Goal: Task Accomplishment & Management: Complete application form

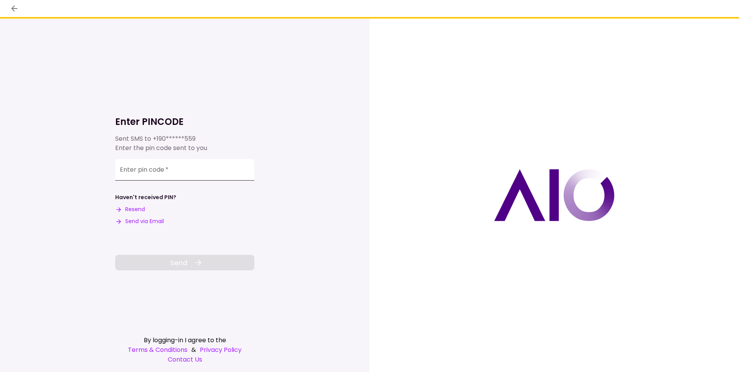
click at [155, 176] on input "Enter pin code   *" at bounding box center [184, 170] width 139 height 22
type input "******"
click at [164, 269] on button "Send" at bounding box center [184, 262] width 139 height 15
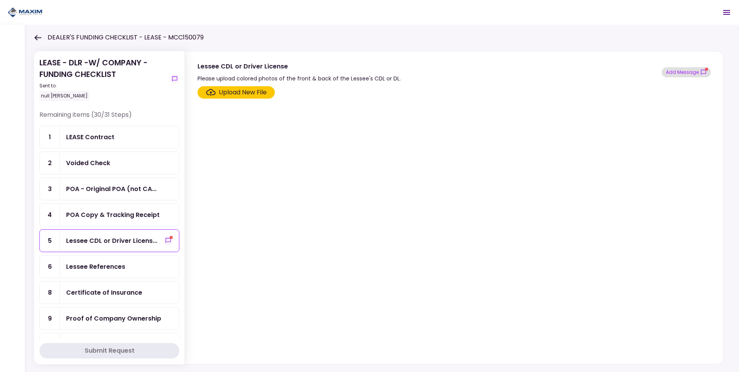
click at [701, 73] on icon "show-messages" at bounding box center [703, 72] width 5 height 5
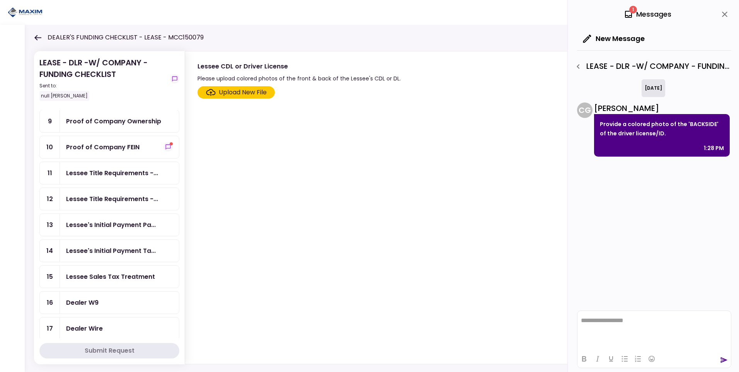
scroll to position [155, 0]
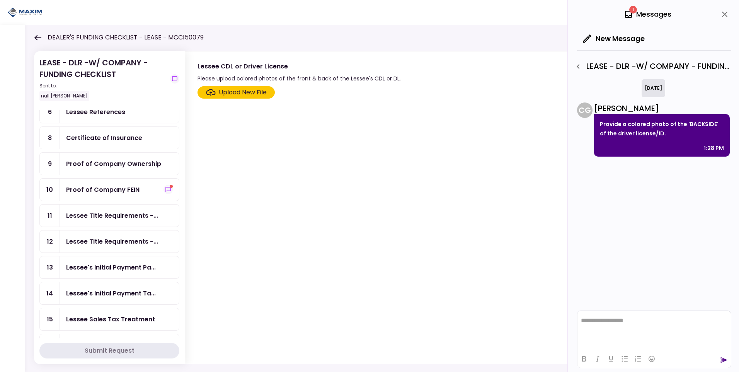
click at [130, 191] on div "Proof of Company FEIN" at bounding box center [102, 190] width 73 height 10
click at [117, 165] on div "Proof of Company Ownership" at bounding box center [113, 164] width 95 height 10
click at [115, 190] on div "Proof of Company FEIN" at bounding box center [102, 190] width 73 height 10
click at [581, 67] on icon "button" at bounding box center [578, 66] width 9 height 9
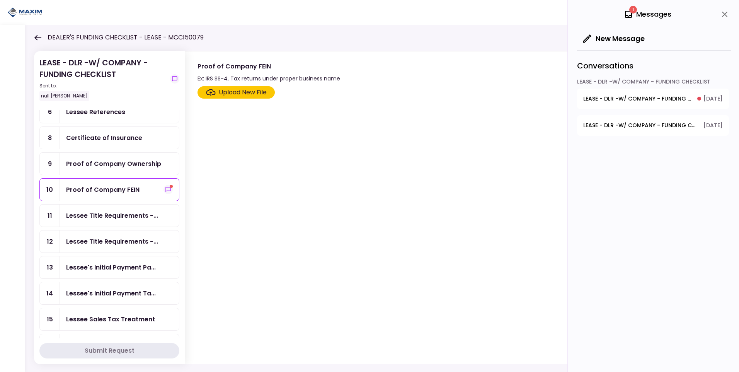
click at [630, 100] on span "LEASE - DLR -W/ COMPANY - FUNDING CHECKLIST - Proof of Company FEIN" at bounding box center [638, 99] width 109 height 8
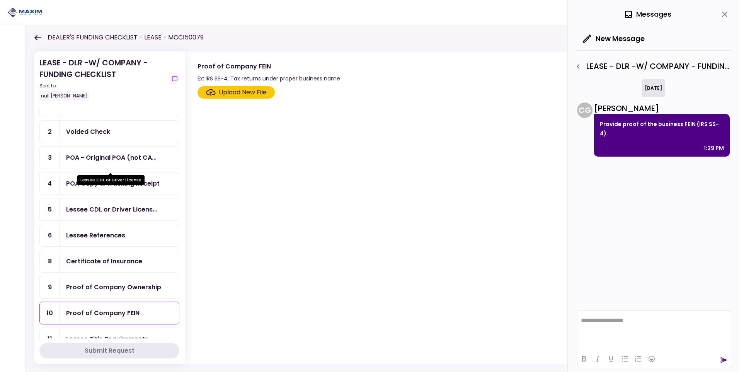
scroll to position [77, 0]
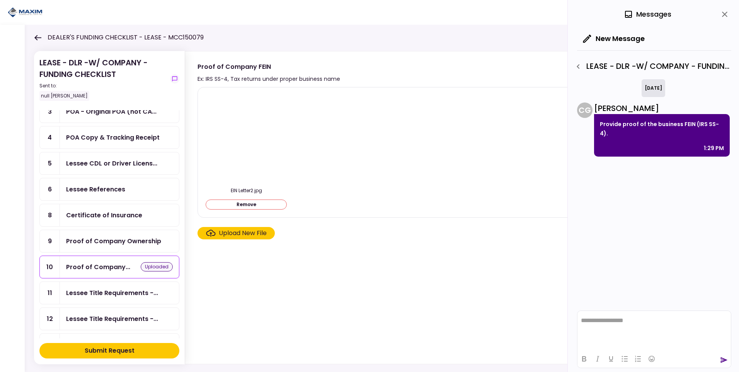
click at [248, 230] on div "Upload New File" at bounding box center [243, 233] width 48 height 9
click at [0, 0] on input "Upload New File" at bounding box center [0, 0] width 0 height 0
click at [120, 240] on div "Proof of Company Ownership" at bounding box center [113, 241] width 95 height 10
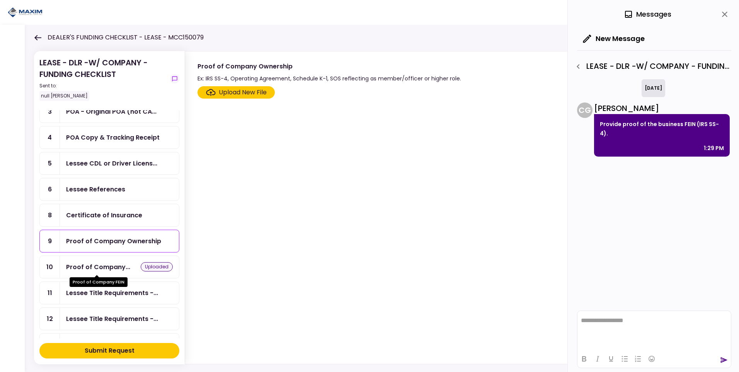
click at [96, 265] on div "Proof of Company..." at bounding box center [98, 267] width 64 height 10
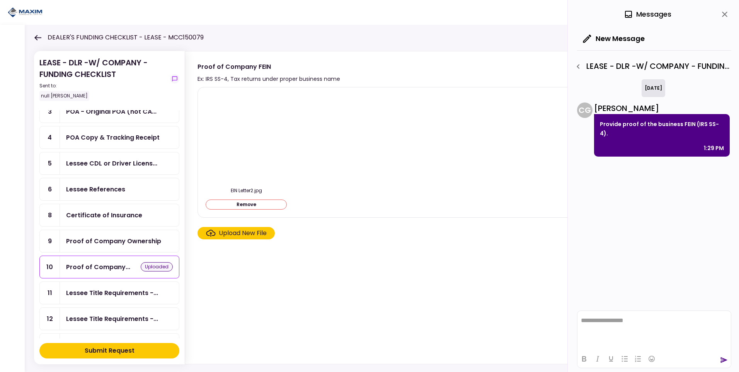
click at [93, 241] on div "Proof of Company Ownership" at bounding box center [113, 241] width 95 height 10
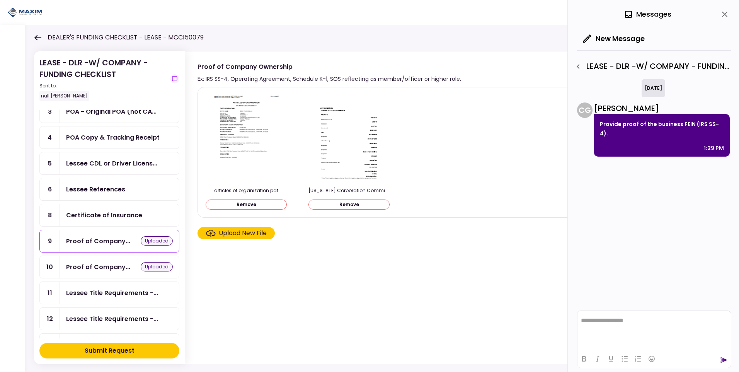
click at [104, 212] on div "Certificate of Insurance" at bounding box center [104, 215] width 76 height 10
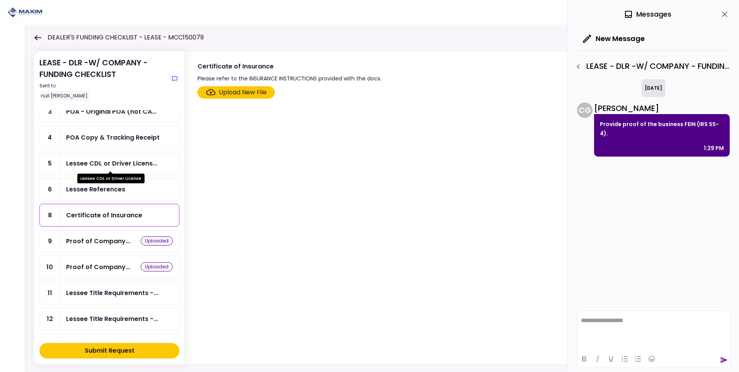
click at [114, 160] on div "Lessee CDL or Driver Licens..." at bounding box center [111, 164] width 91 height 10
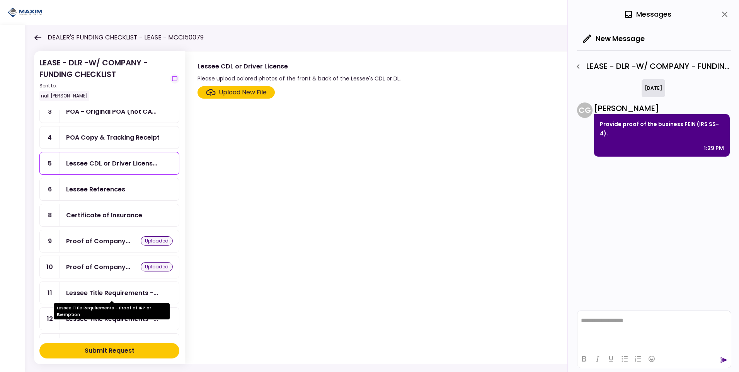
click at [88, 293] on div "Lessee Title Requirements -..." at bounding box center [112, 293] width 92 height 10
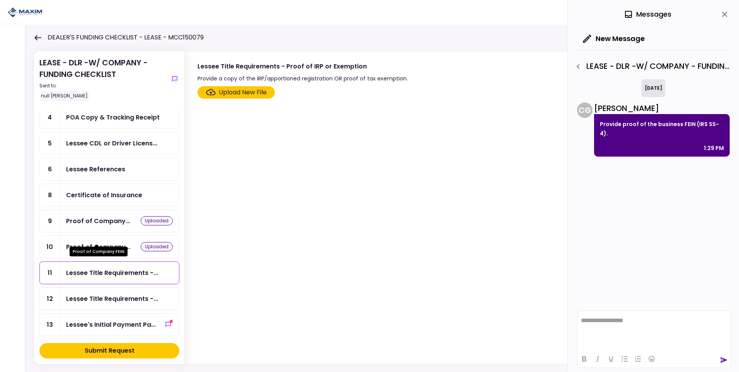
scroll to position [116, 0]
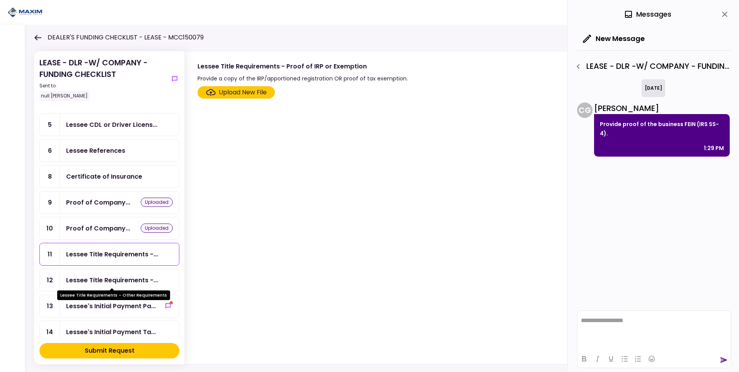
click at [94, 279] on div "Lessee Title Requirements -..." at bounding box center [112, 280] width 92 height 10
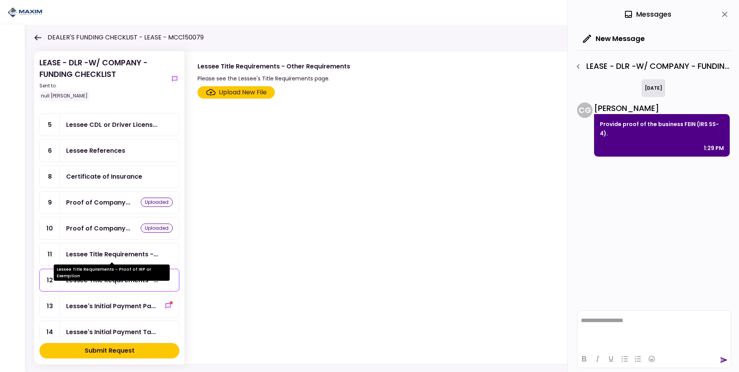
click at [91, 256] on div "Lessee Title Requirements -..." at bounding box center [112, 254] width 92 height 10
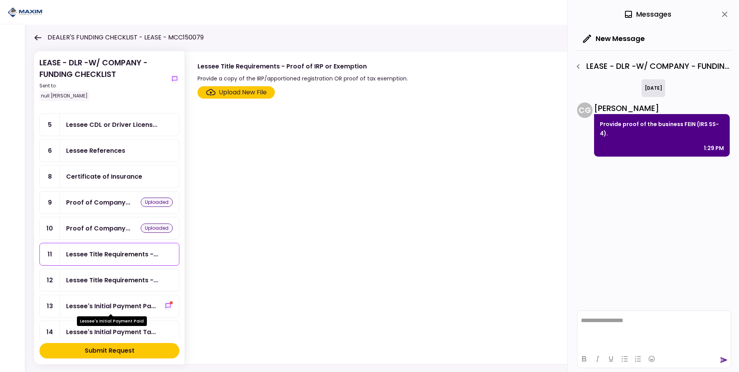
click at [89, 306] on div "Lessee's Initial Payment Pa..." at bounding box center [111, 306] width 90 height 10
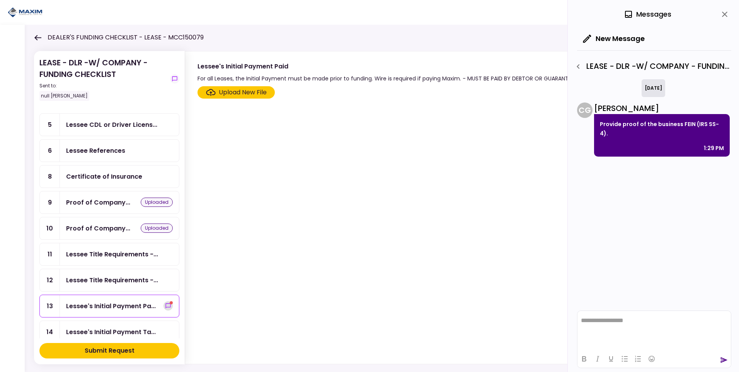
click at [165, 303] on icon "show-messages" at bounding box center [168, 306] width 6 height 6
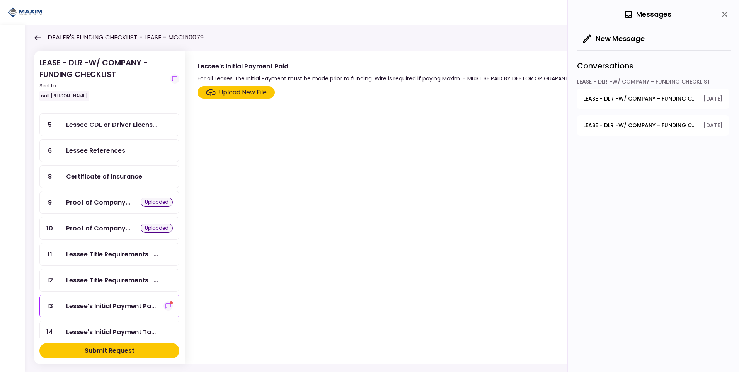
click at [630, 126] on span "LEASE - DLR -W/ COMPANY - FUNDING CHECKLIST - Lessee CDL or Driver License" at bounding box center [641, 125] width 115 height 8
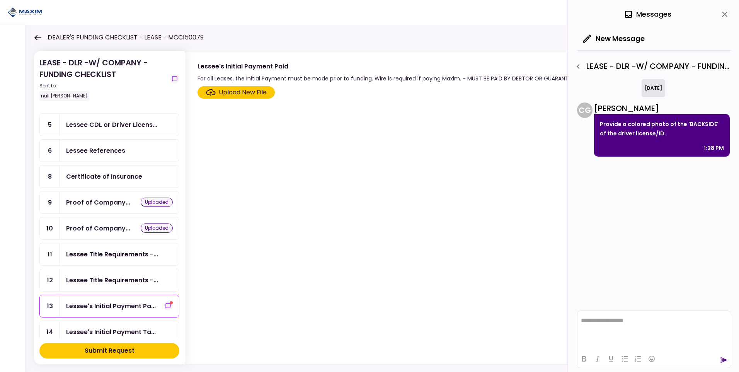
click at [629, 66] on div "LEASE - DLR -W/ COMPANY - FUNDING CHECKLIST - Lessee CDL or Driver License" at bounding box center [652, 66] width 160 height 13
click at [631, 66] on div "LEASE - DLR -W/ COMPANY - FUNDING CHECKLIST - Lessee CDL or Driver License" at bounding box center [652, 66] width 160 height 13
click at [165, 303] on icon "show-messages" at bounding box center [168, 306] width 6 height 6
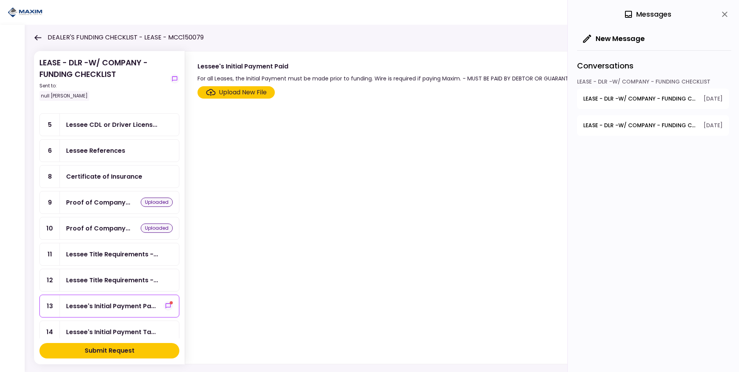
click at [658, 98] on span "LEASE - DLR -W/ COMPANY - FUNDING CHECKLIST - Proof of Company FEIN" at bounding box center [641, 99] width 115 height 8
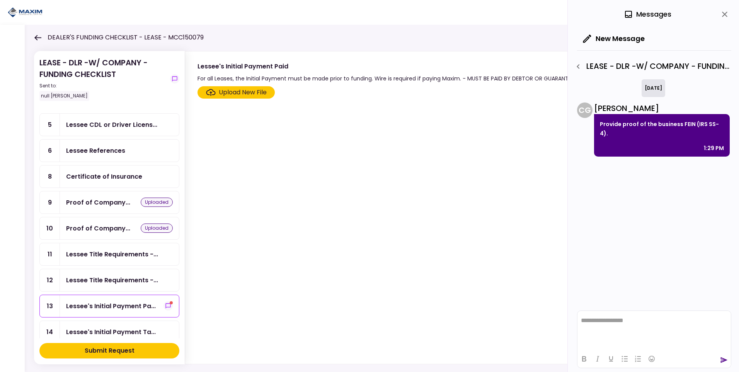
click at [579, 65] on icon "button" at bounding box center [578, 66] width 3 height 5
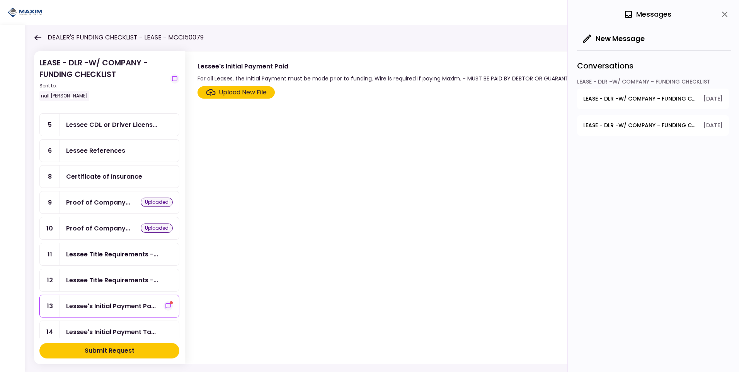
click at [638, 80] on div "LEASE - DLR -W/ COMPANY - FUNDING CHECKLIST" at bounding box center [653, 83] width 152 height 11
click at [635, 98] on span "LEASE - DLR -W/ COMPANY - FUNDING CHECKLIST - Proof of Company FEIN" at bounding box center [641, 99] width 115 height 8
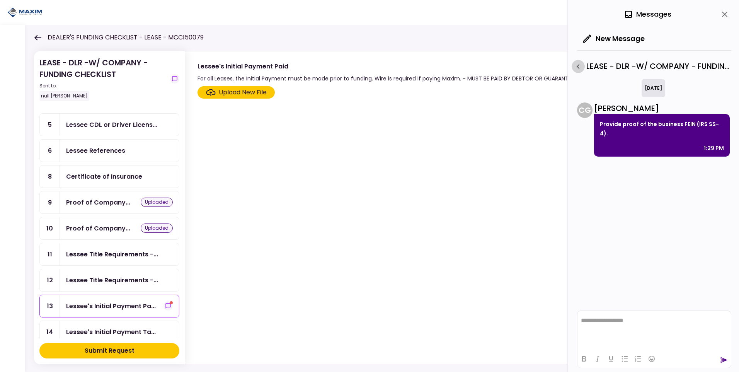
click at [578, 66] on icon "button" at bounding box center [578, 66] width 3 height 5
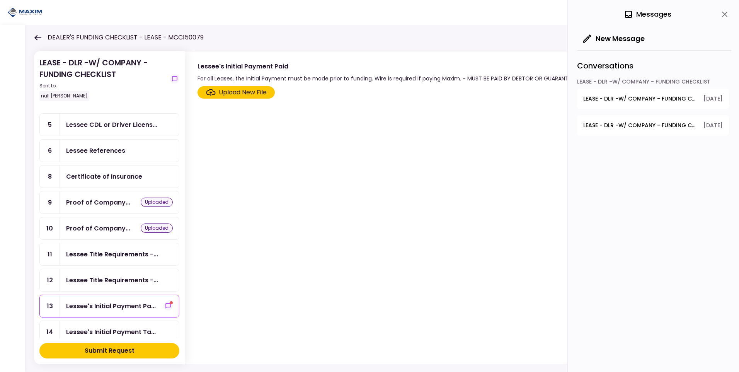
click at [616, 123] on span "LEASE - DLR -W/ COMPANY - FUNDING CHECKLIST - Lessee CDL or Driver License" at bounding box center [641, 125] width 115 height 8
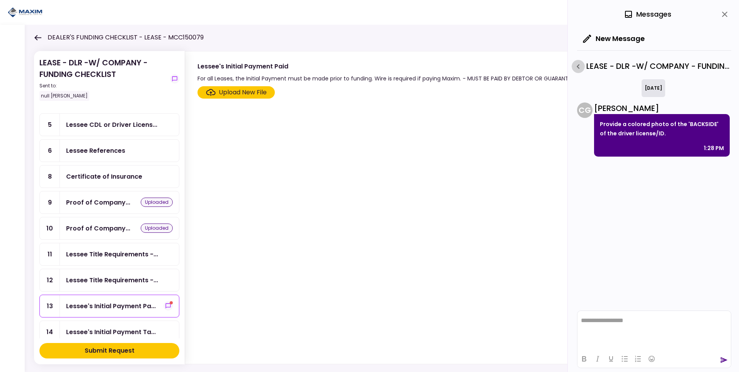
click at [580, 67] on icon "button" at bounding box center [578, 66] width 9 height 9
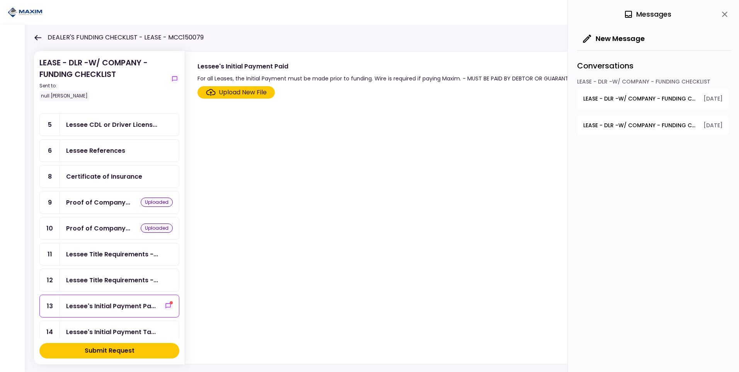
click at [622, 80] on div "LEASE - DLR -W/ COMPANY - FUNDING CHECKLIST" at bounding box center [653, 83] width 152 height 11
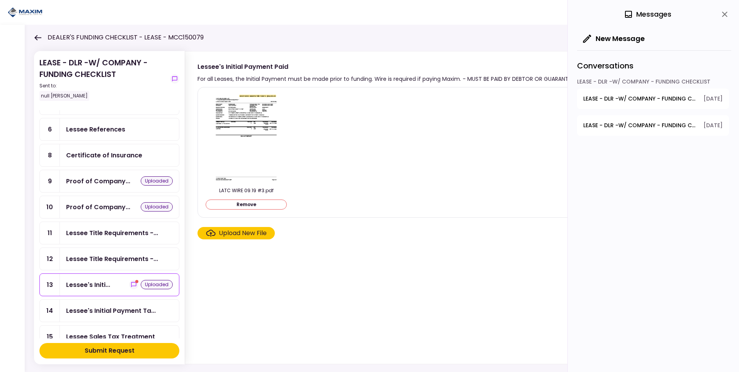
scroll to position [155, 0]
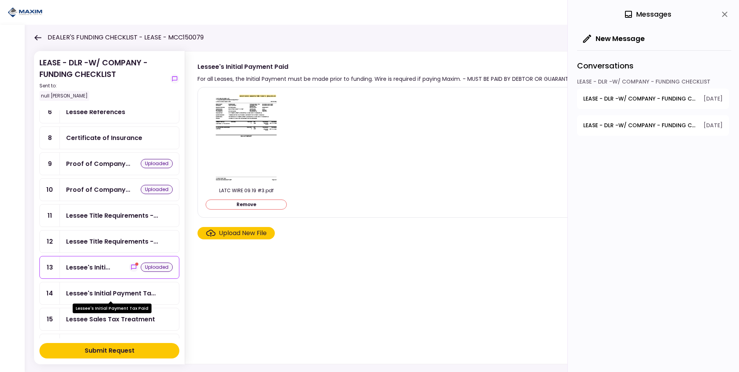
click at [128, 294] on div "Lessee's Initial Payment Ta..." at bounding box center [111, 293] width 90 height 10
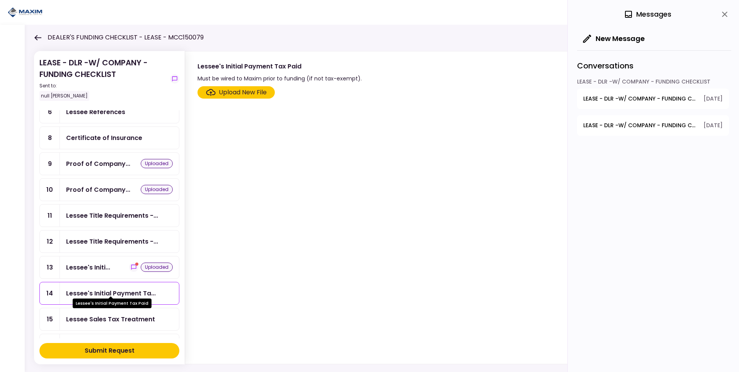
scroll to position [193, 0]
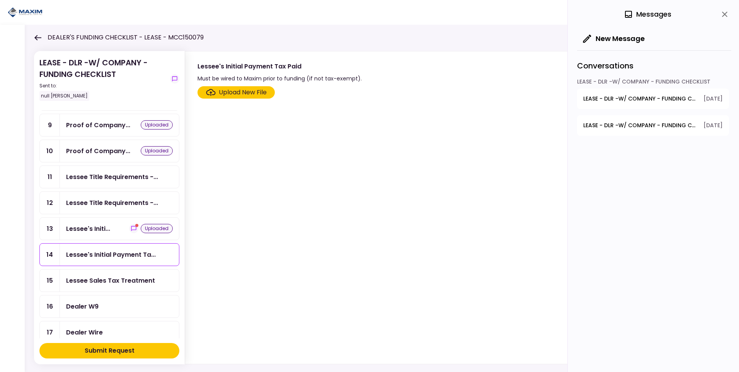
click at [133, 282] on div "Lessee Sales Tax Treatment" at bounding box center [110, 281] width 89 height 10
click at [97, 302] on div "Dealer W9" at bounding box center [82, 307] width 32 height 10
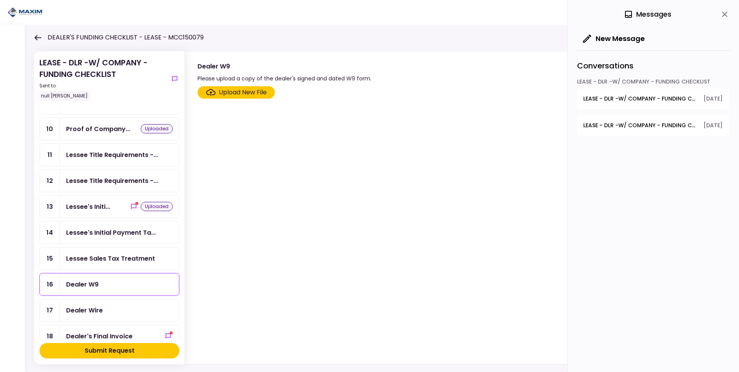
scroll to position [232, 0]
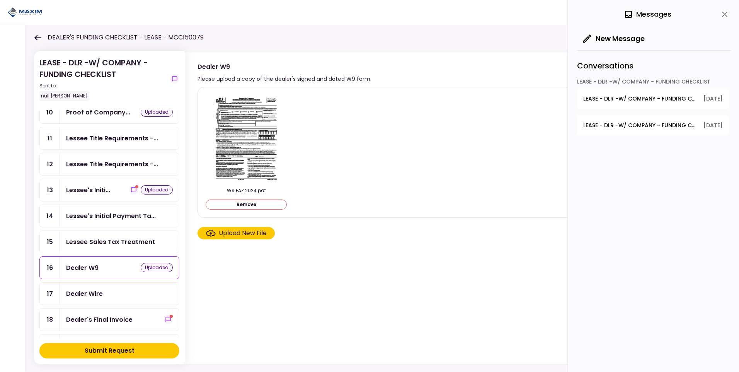
click at [94, 290] on div "Dealer Wire" at bounding box center [84, 294] width 37 height 10
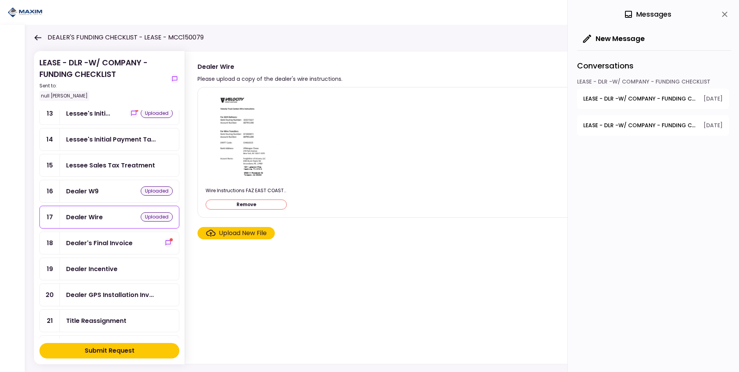
scroll to position [309, 0]
click at [165, 241] on icon "show-messages" at bounding box center [168, 242] width 6 height 6
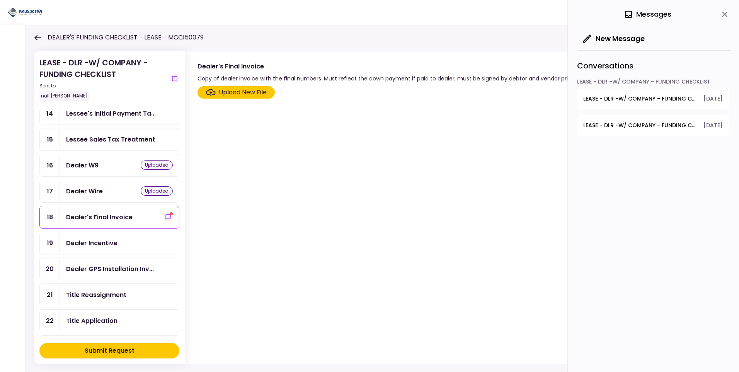
scroll to position [348, 0]
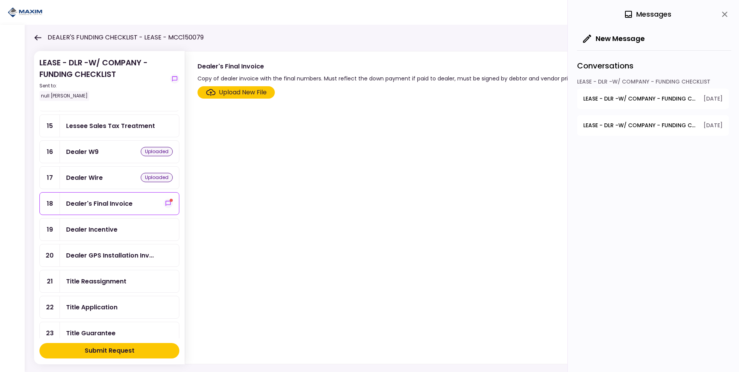
click at [115, 281] on div "Title Reassignment" at bounding box center [96, 281] width 60 height 10
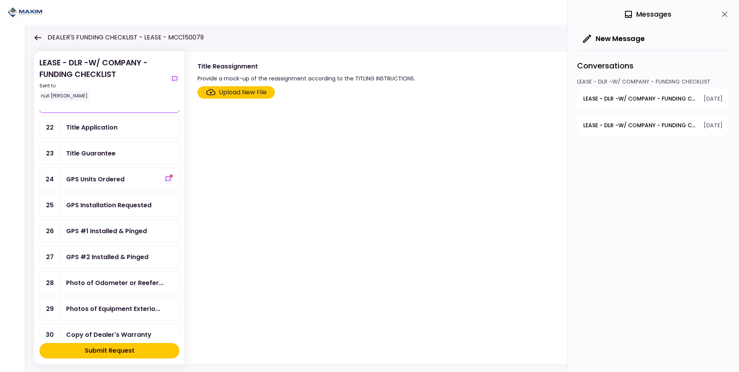
scroll to position [541, 0]
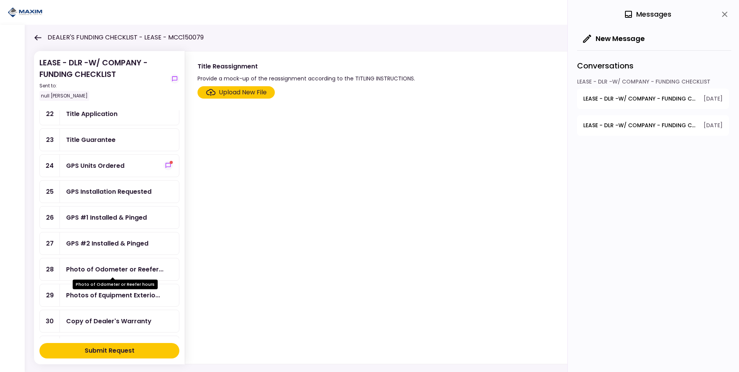
click at [106, 270] on div "Photo of Odometer or Reefer..." at bounding box center [114, 269] width 97 height 10
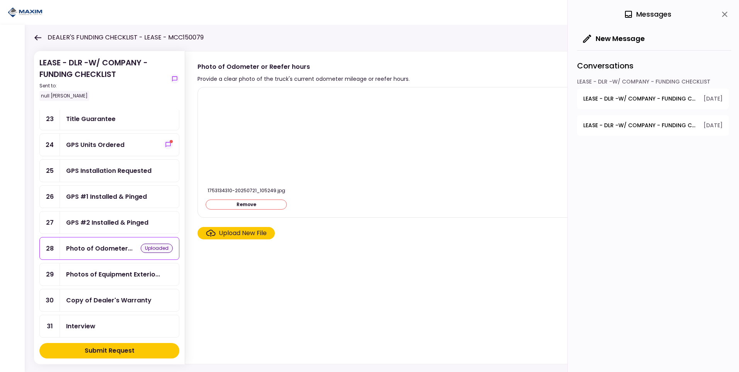
scroll to position [580, 0]
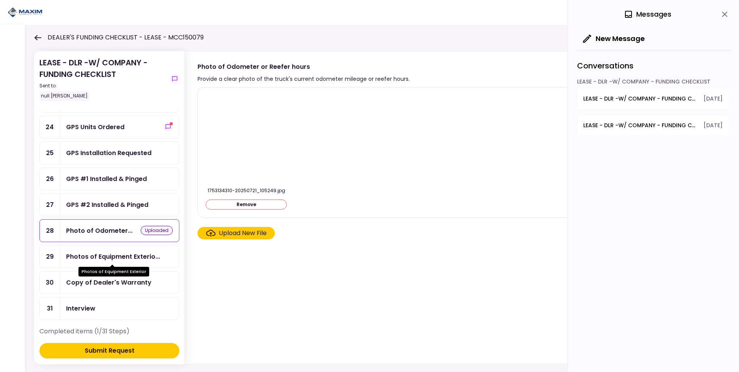
click at [107, 254] on div "Photos of Equipment Exterio..." at bounding box center [113, 257] width 94 height 10
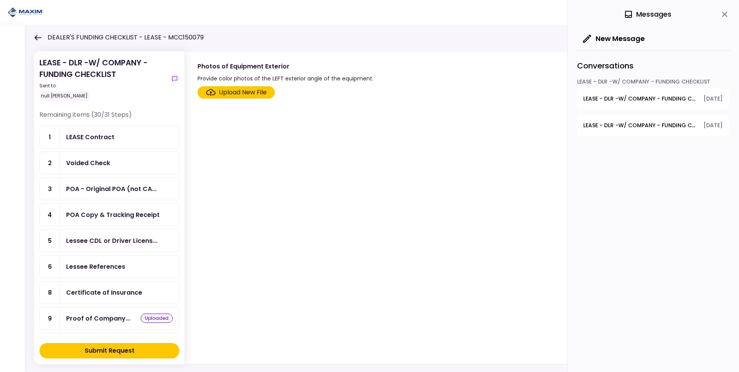
click at [109, 242] on div "Lessee CDL or Driver Licens..." at bounding box center [111, 241] width 91 height 10
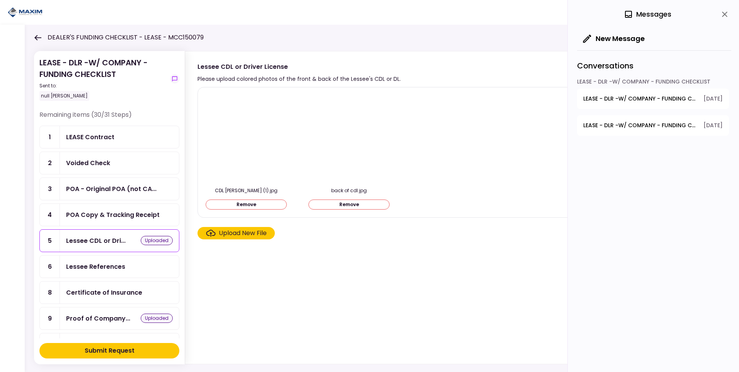
click at [97, 136] on div "LEASE Contract" at bounding box center [90, 137] width 48 height 10
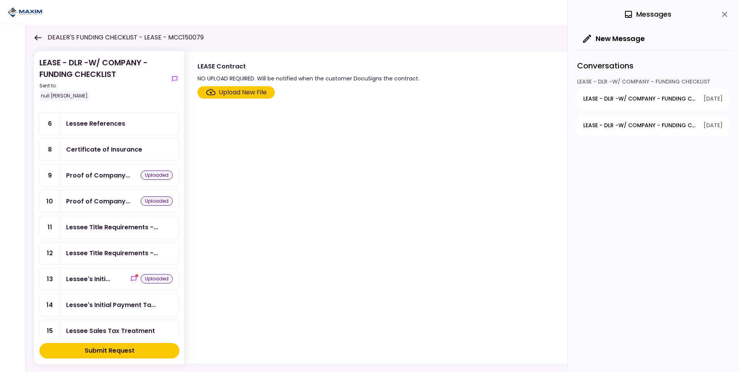
scroll to position [155, 0]
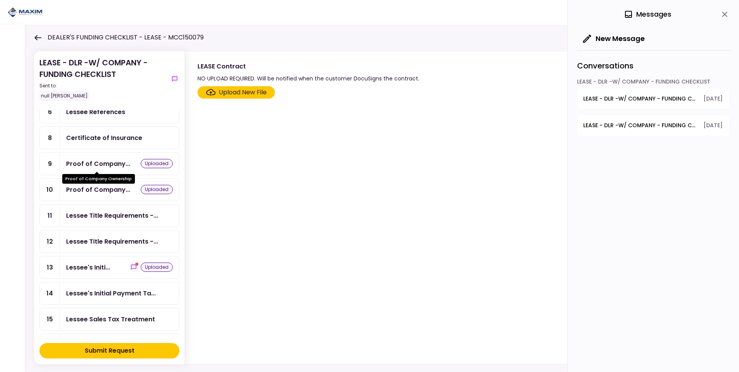
click at [114, 160] on div "Proof of Company..." at bounding box center [98, 164] width 64 height 10
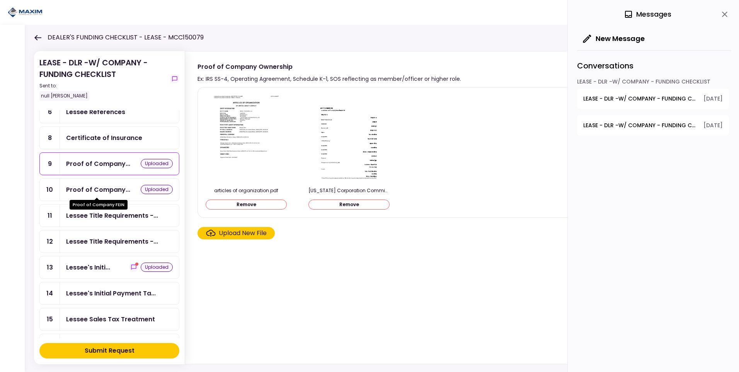
click at [89, 192] on div "Proof of Company..." at bounding box center [98, 190] width 64 height 10
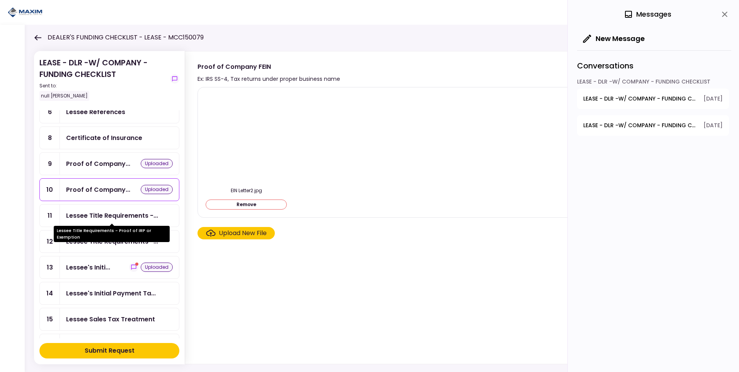
click at [133, 215] on div "Lessee Title Requirements -..." at bounding box center [112, 216] width 92 height 10
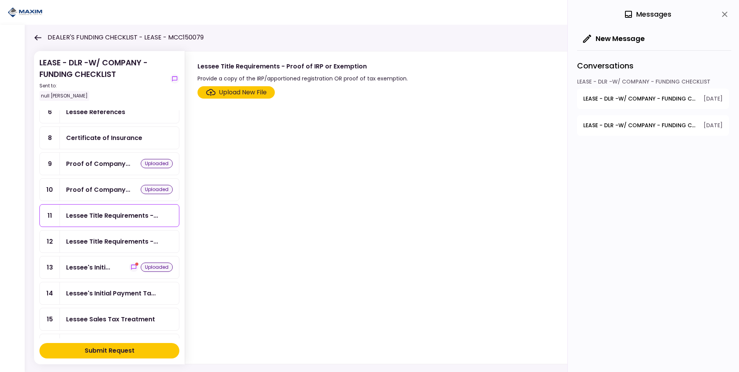
click at [124, 238] on div "Lessee Title Requirements -..." at bounding box center [112, 242] width 92 height 10
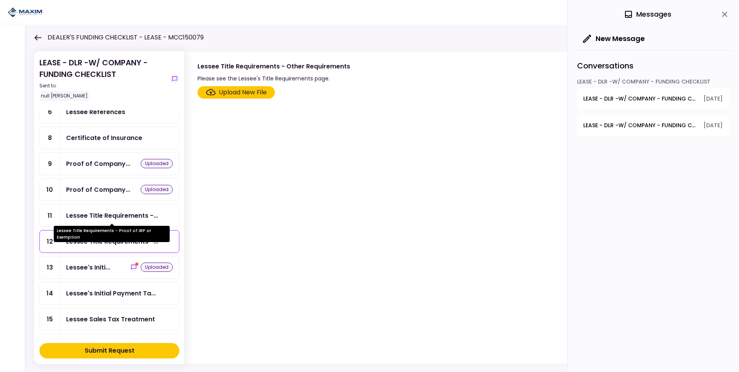
click at [116, 216] on div "Lessee Title Requirements -..." at bounding box center [112, 216] width 92 height 10
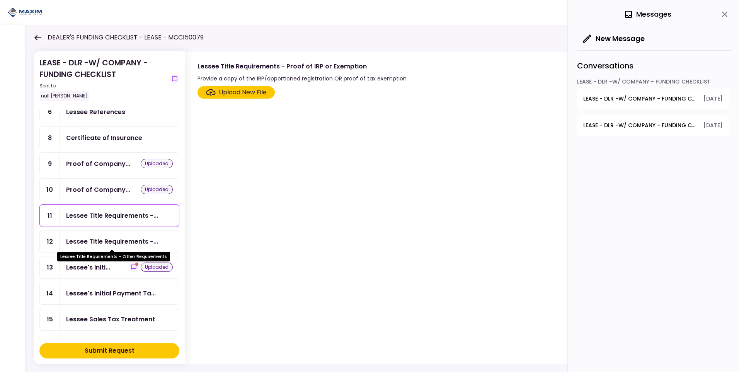
click at [122, 239] on div "Lessee Title Requirements -..." at bounding box center [112, 242] width 92 height 10
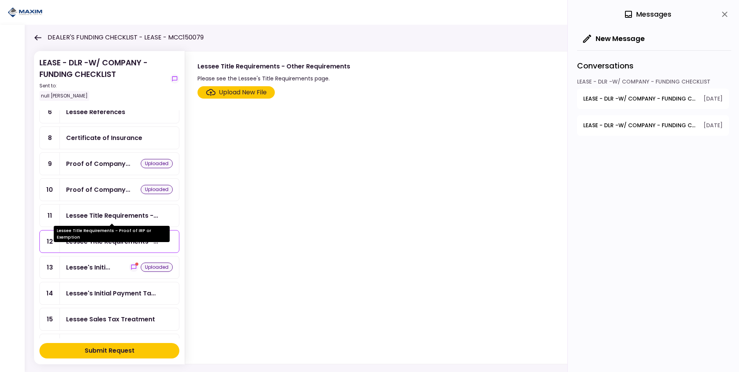
click at [112, 212] on div "Lessee Title Requirements -..." at bounding box center [112, 216] width 92 height 10
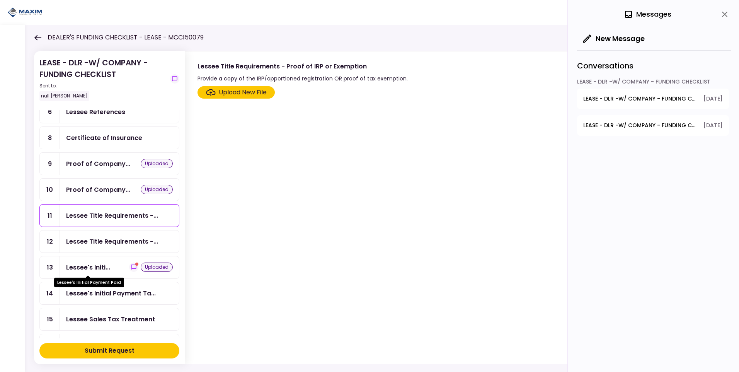
click at [105, 270] on div "Lessee's Initi..." at bounding box center [88, 268] width 44 height 10
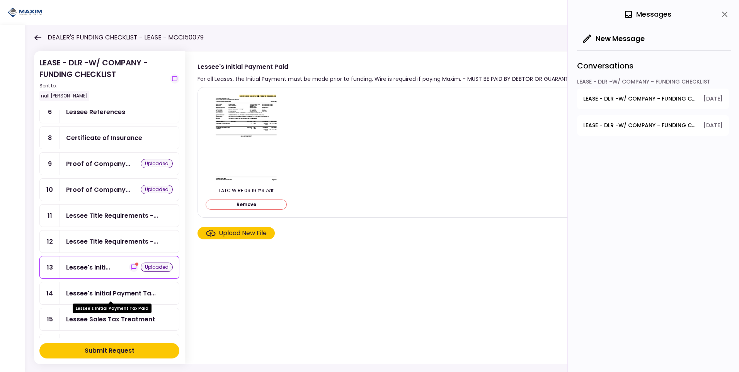
click at [130, 294] on div "Lessee's Initial Payment Ta..." at bounding box center [111, 293] width 90 height 10
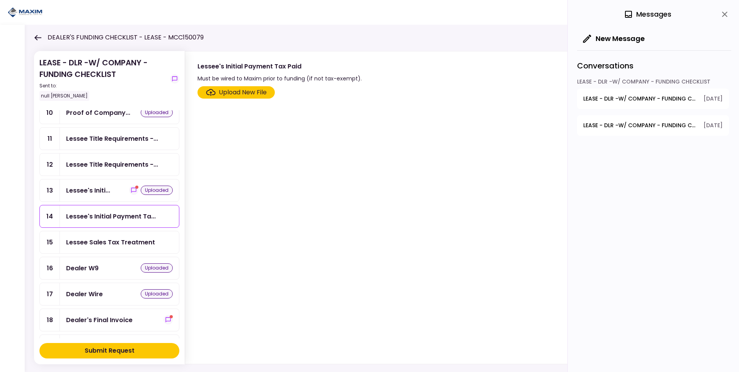
scroll to position [232, 0]
click at [127, 235] on div "Lessee Sales Tax Treatment" at bounding box center [119, 242] width 119 height 22
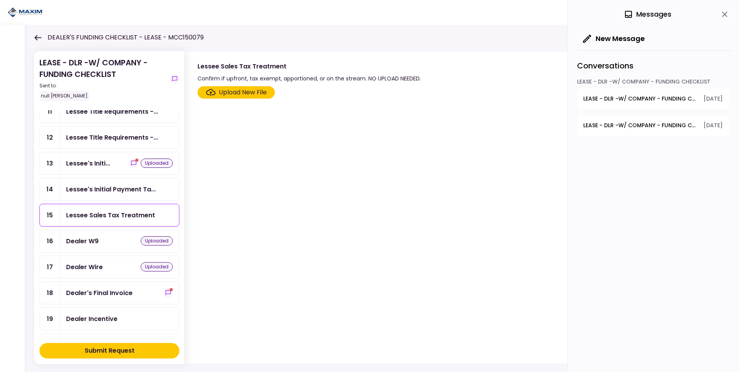
scroll to position [271, 0]
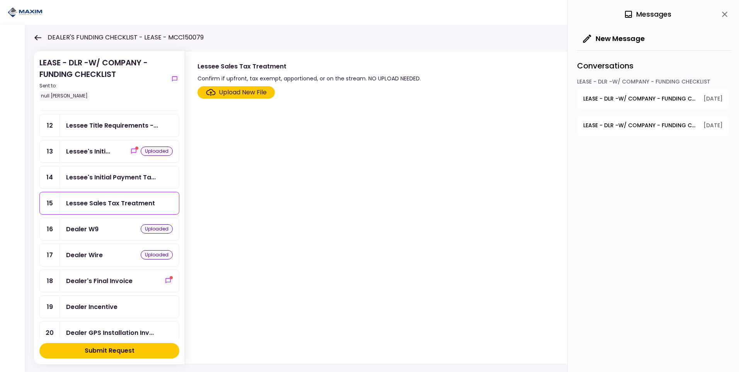
click at [111, 281] on div "Dealer's Final Invoice" at bounding box center [99, 281] width 67 height 10
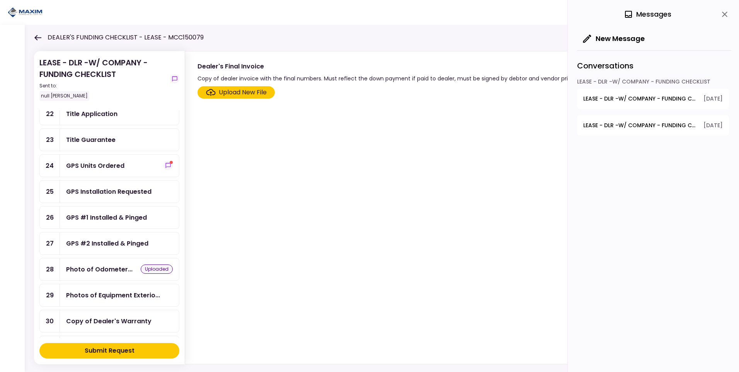
scroll to position [580, 0]
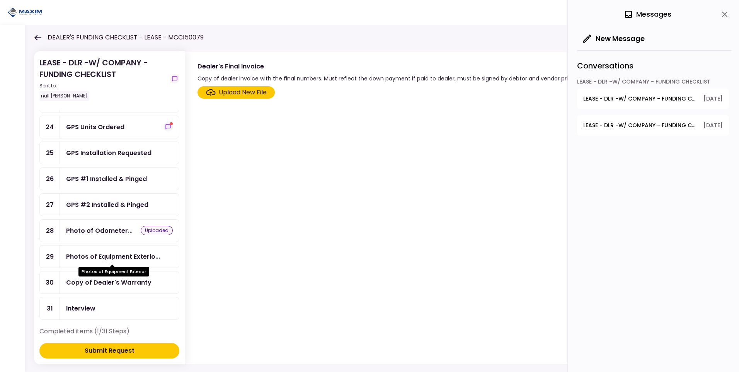
click at [105, 257] on div "Photos of Equipment Exterio..." at bounding box center [113, 257] width 94 height 10
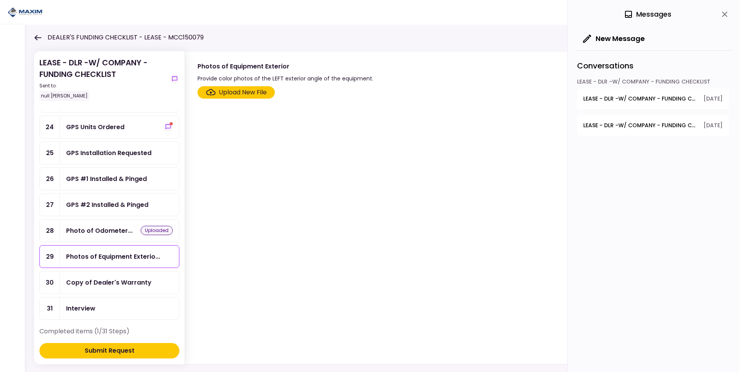
click at [107, 280] on div "Copy of Dealer's Warranty" at bounding box center [108, 283] width 85 height 10
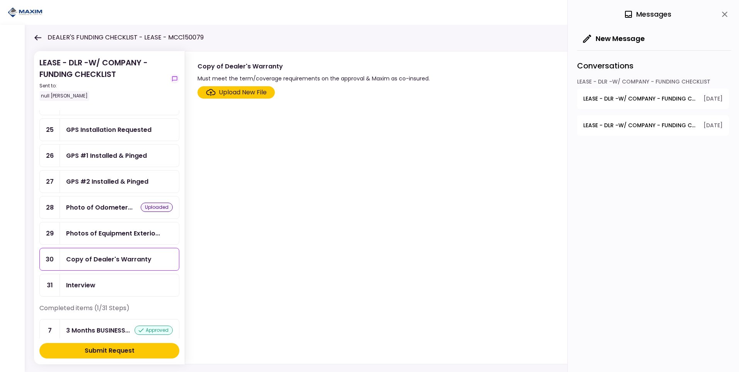
scroll to position [614, 0]
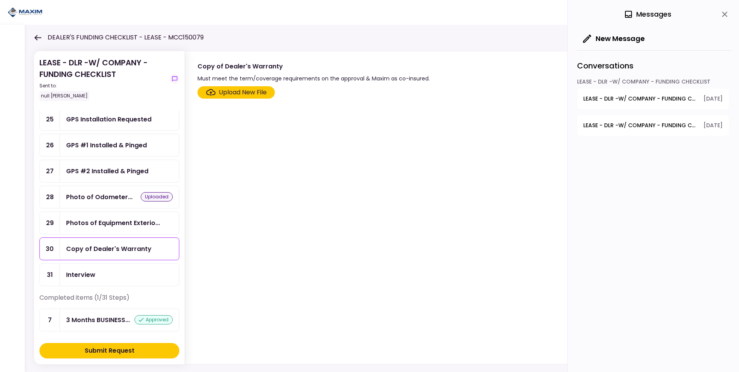
click at [84, 273] on div "Interview" at bounding box center [80, 275] width 29 height 10
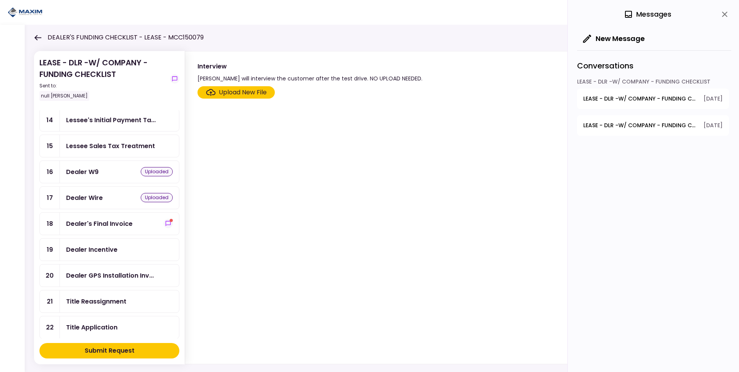
scroll to position [343, 0]
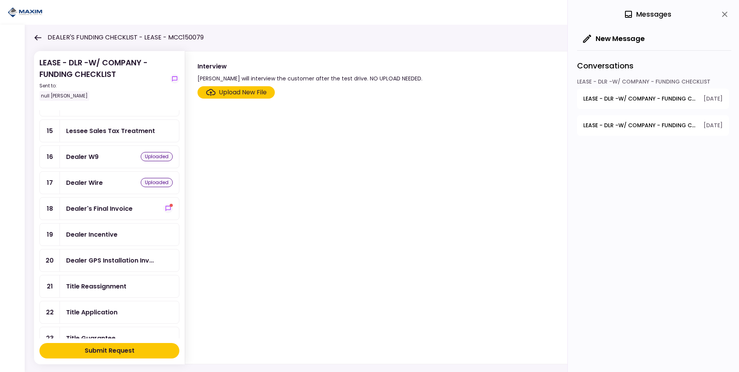
click at [94, 235] on div "Dealer Incentive" at bounding box center [91, 235] width 51 height 10
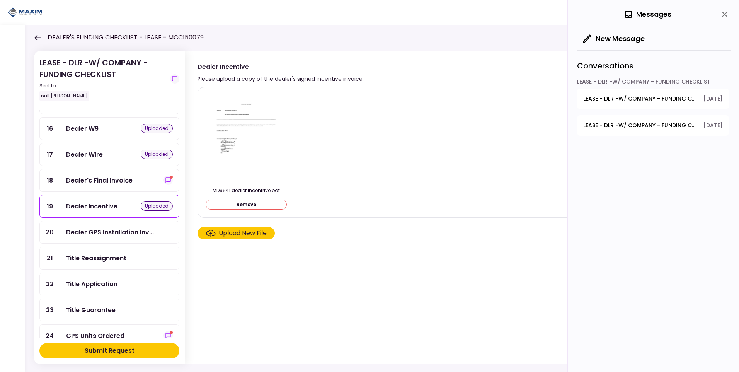
scroll to position [382, 0]
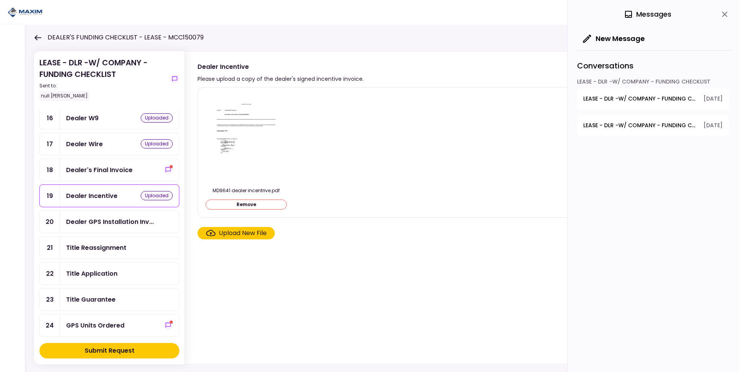
click at [83, 297] on div "Title Guarantee" at bounding box center [90, 300] width 49 height 10
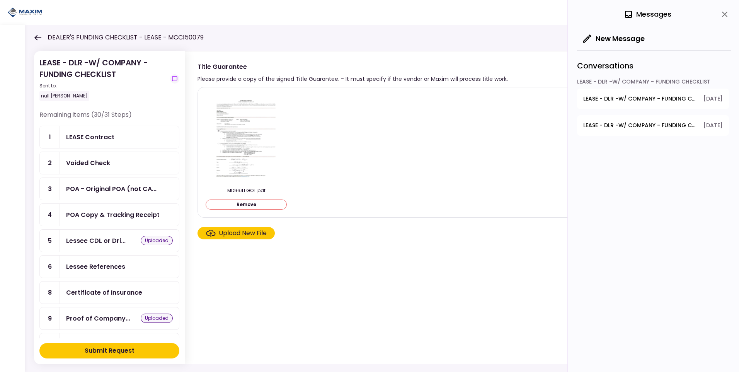
click at [128, 350] on div "Submit Request" at bounding box center [110, 350] width 50 height 9
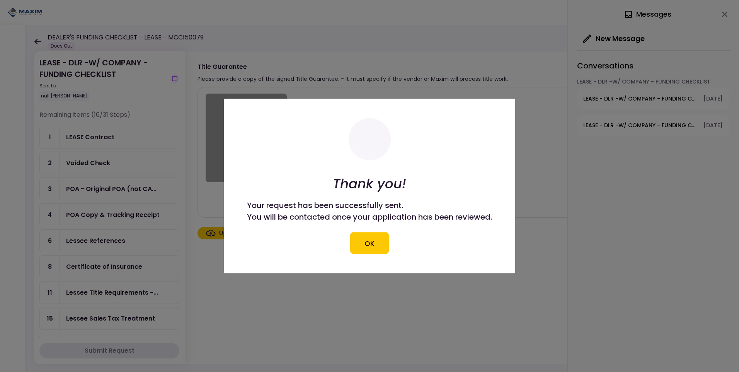
click at [368, 239] on button "OK" at bounding box center [369, 243] width 39 height 22
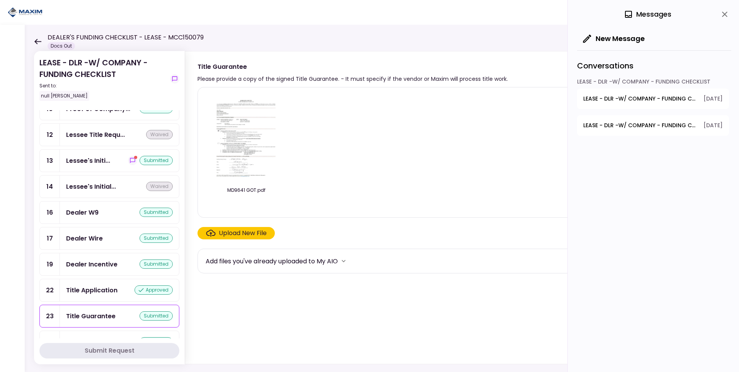
scroll to position [536, 0]
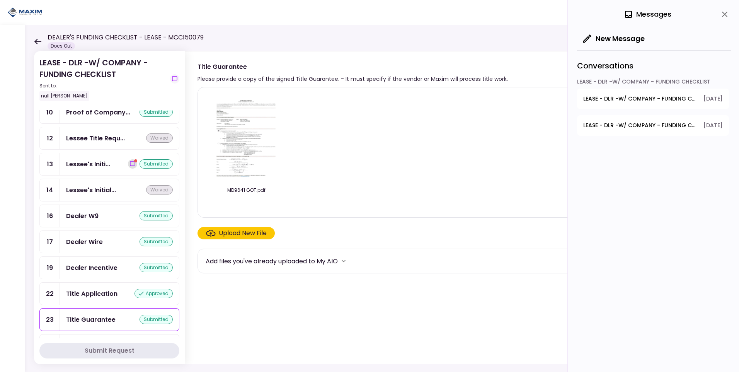
click at [130, 162] on icon "show-messages" at bounding box center [132, 163] width 5 height 5
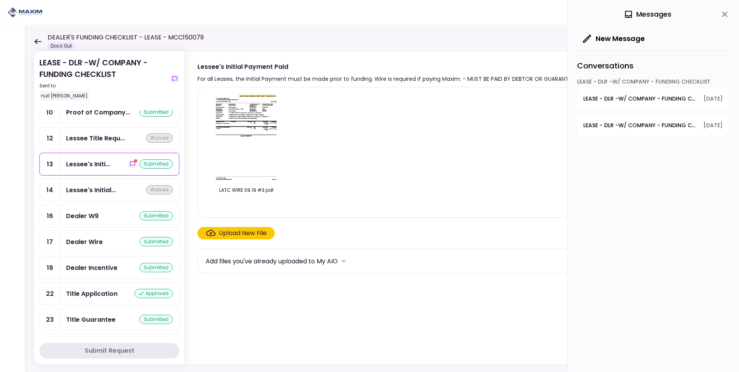
click at [37, 39] on icon at bounding box center [37, 42] width 7 height 6
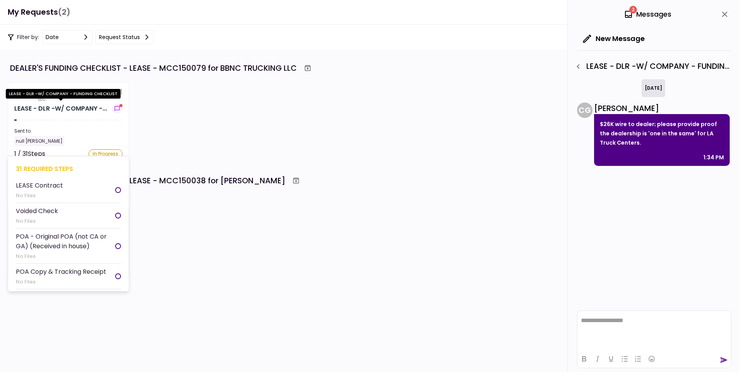
click at [67, 106] on div "LEASE - DLR -W/ COMPANY -..." at bounding box center [60, 108] width 93 height 9
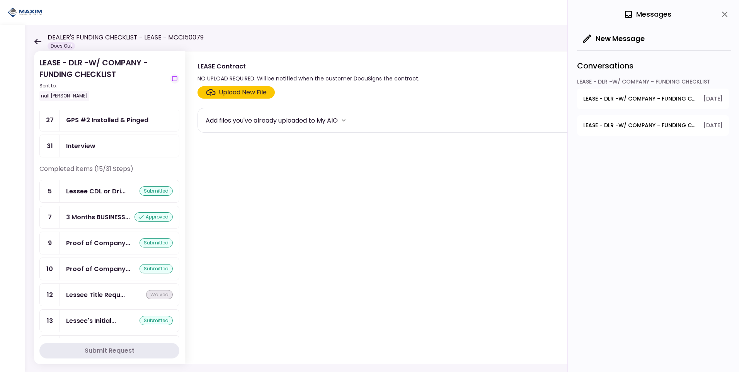
scroll to position [425, 0]
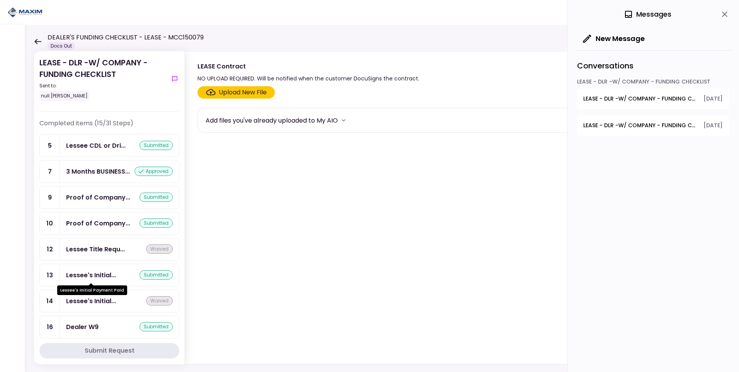
click at [97, 272] on div "Lessee's Initial..." at bounding box center [91, 275] width 50 height 10
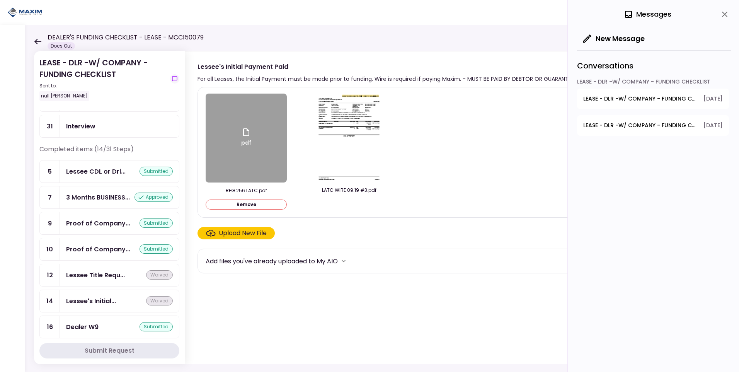
scroll to position [451, 0]
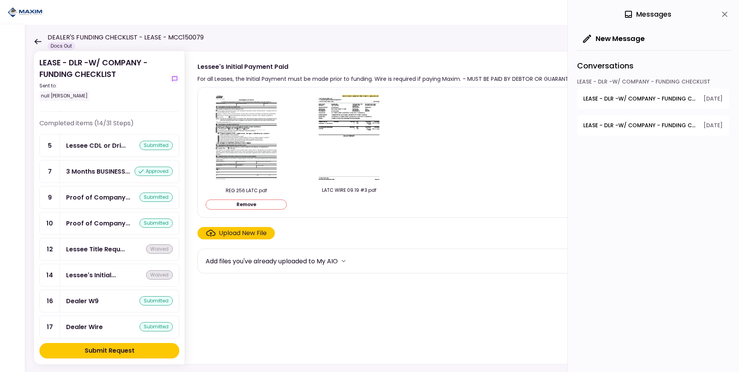
click at [133, 350] on div "Submit Request" at bounding box center [110, 350] width 50 height 9
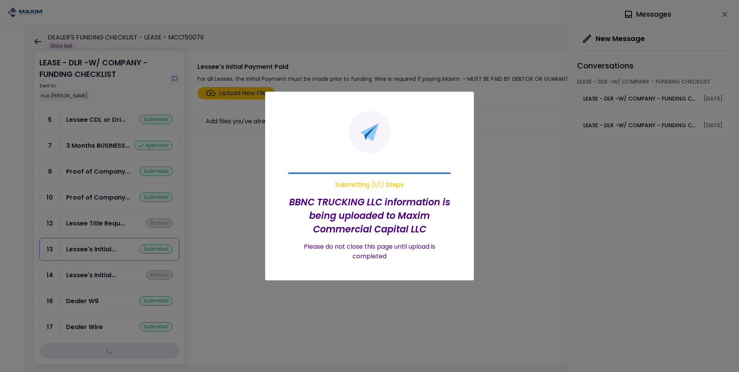
scroll to position [425, 0]
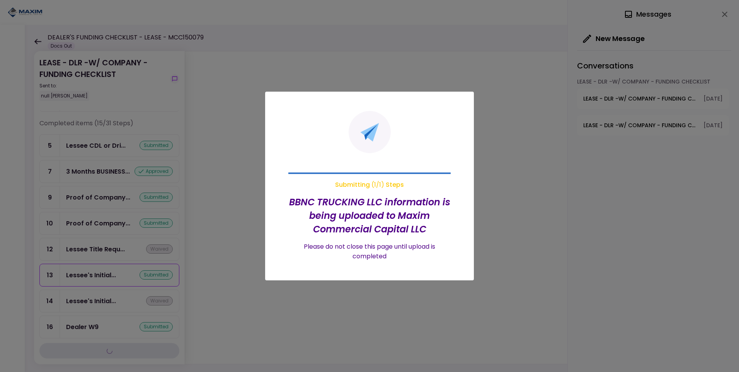
click at [36, 38] on div at bounding box center [369, 186] width 739 height 372
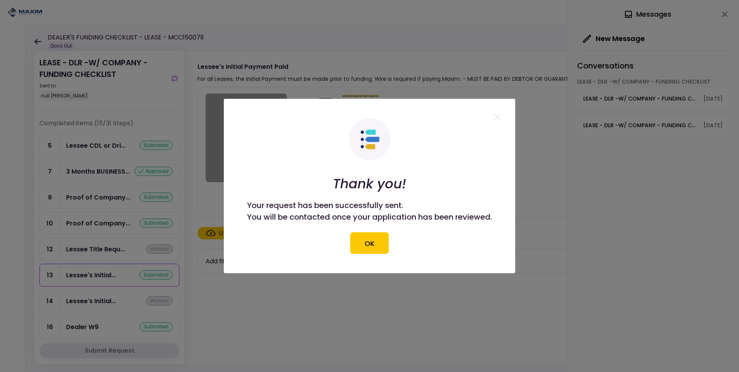
click at [368, 244] on button "OK" at bounding box center [369, 243] width 39 height 22
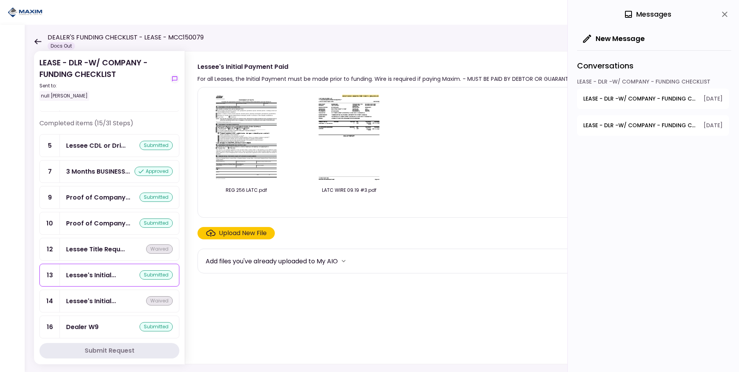
click at [37, 41] on icon at bounding box center [37, 41] width 7 height 5
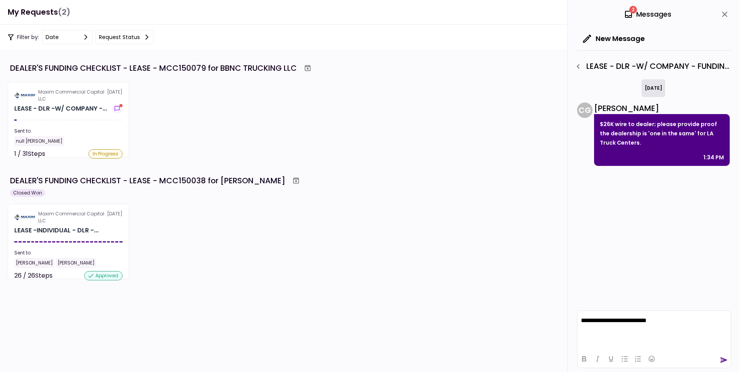
click at [651, 322] on p "**********" at bounding box center [654, 320] width 147 height 7
click at [721, 360] on icon "send" at bounding box center [724, 360] width 8 height 8
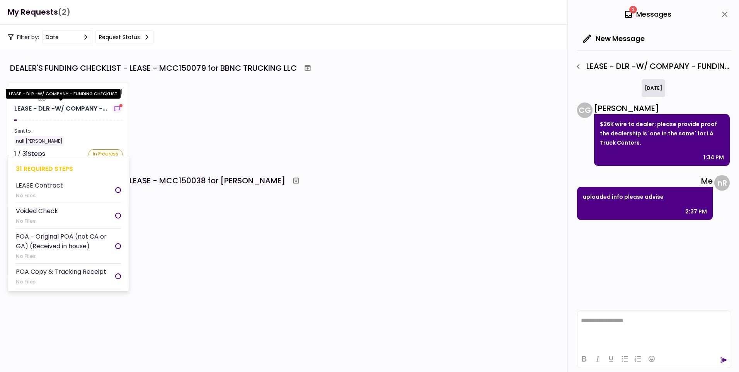
click at [38, 106] on div "LEASE - DLR -W/ COMPANY -..." at bounding box center [60, 108] width 93 height 9
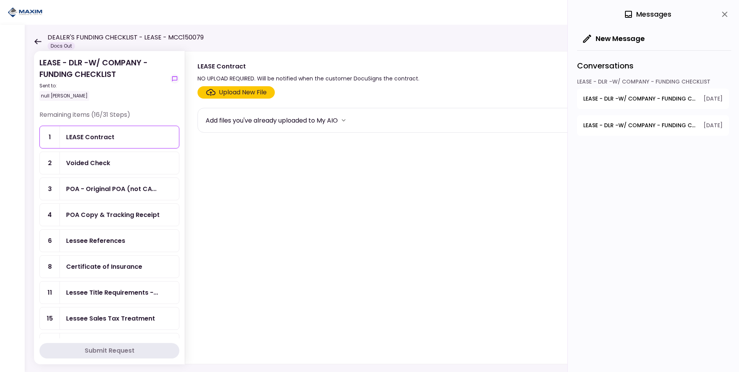
click at [34, 37] on div "DEALER'S FUNDING CHECKLIST - LEASE - MCC150079 Docs Out" at bounding box center [119, 41] width 170 height 17
click at [37, 39] on icon at bounding box center [37, 41] width 7 height 5
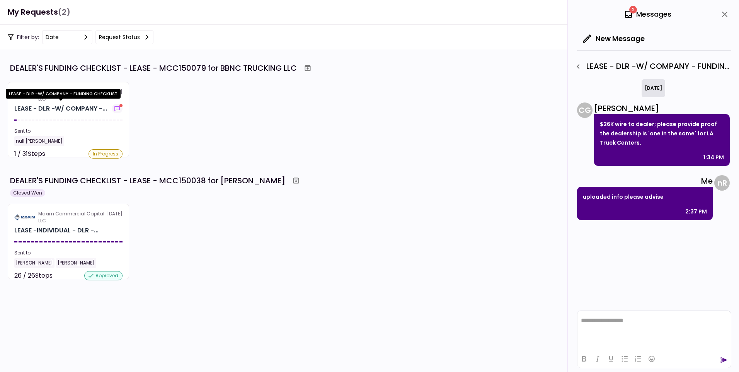
click at [58, 103] on div "LEASE - DLR -W/ COMPANY - FUNDING CHECKLIST" at bounding box center [63, 96] width 115 height 15
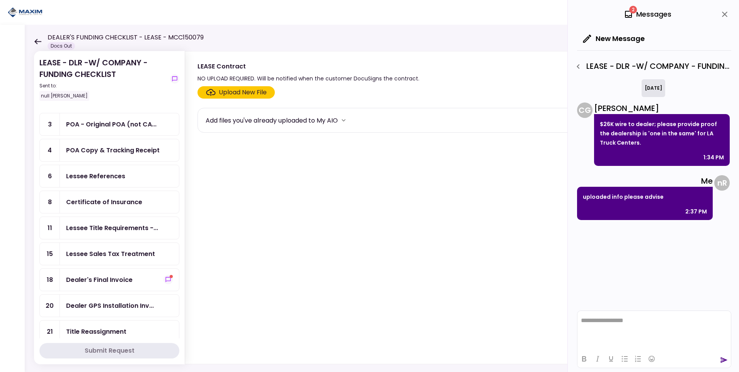
scroll to position [116, 0]
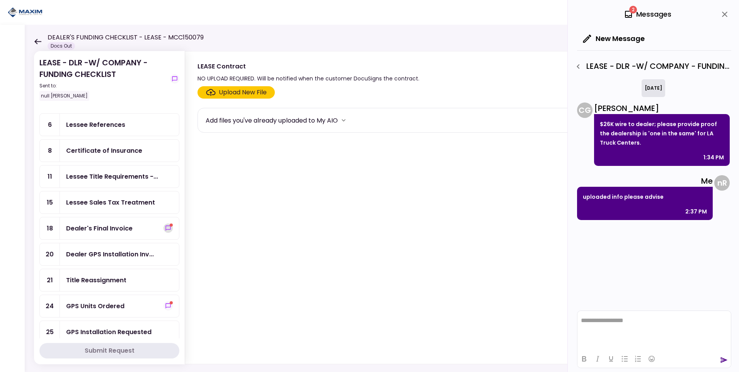
click at [166, 226] on icon "show-messages" at bounding box center [168, 227] width 5 height 5
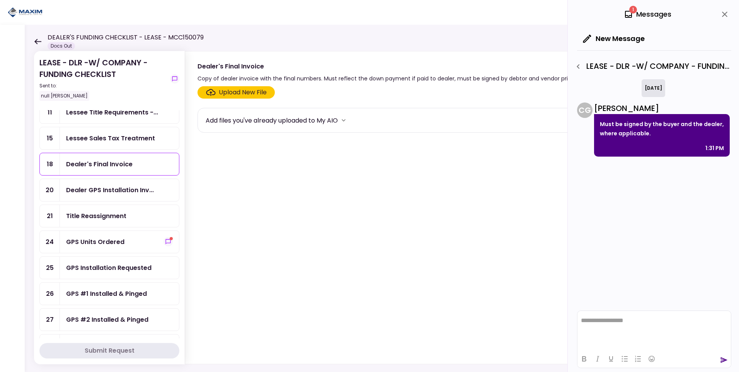
scroll to position [193, 0]
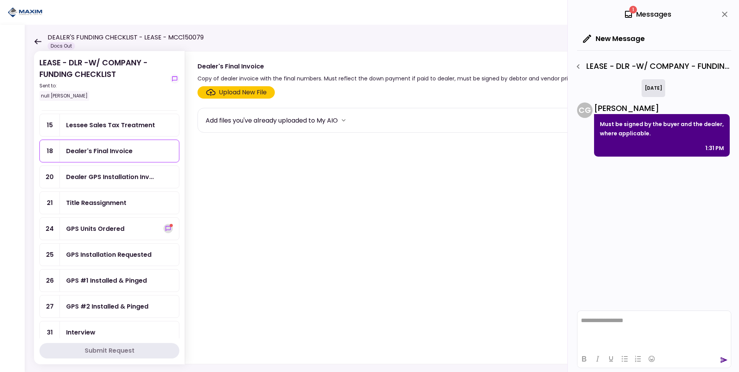
click at [165, 229] on icon "show-messages" at bounding box center [168, 228] width 6 height 6
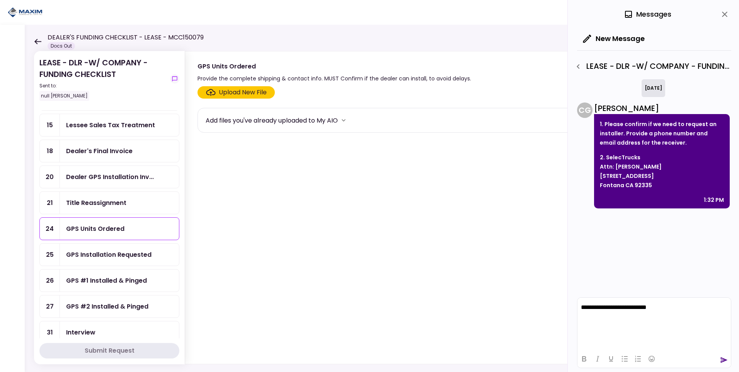
click at [723, 360] on icon "send" at bounding box center [724, 360] width 8 height 8
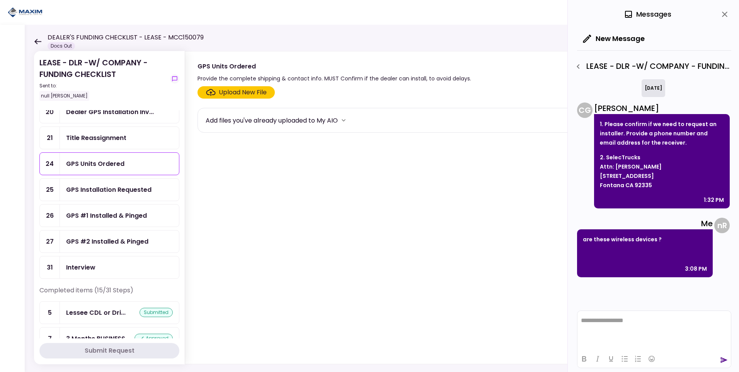
scroll to position [155, 0]
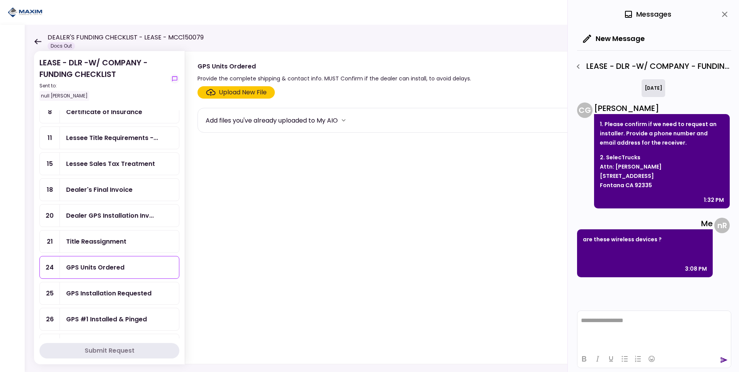
click at [25, 46] on div "LEASE - DLR -W/ COMPANY - FUNDING CHECKLIST Sent to: null Rosa Gamboa Remaining…" at bounding box center [382, 198] width 715 height 347
click at [33, 41] on div "LEASE - DLR -W/ COMPANY - FUNDING CHECKLIST Sent to: null Rosa Gamboa Remaining…" at bounding box center [382, 198] width 715 height 347
click at [42, 41] on div "DEALER'S FUNDING CHECKLIST - LEASE - MCC150079 Docs Out" at bounding box center [119, 41] width 170 height 17
click at [39, 40] on icon at bounding box center [37, 42] width 7 height 6
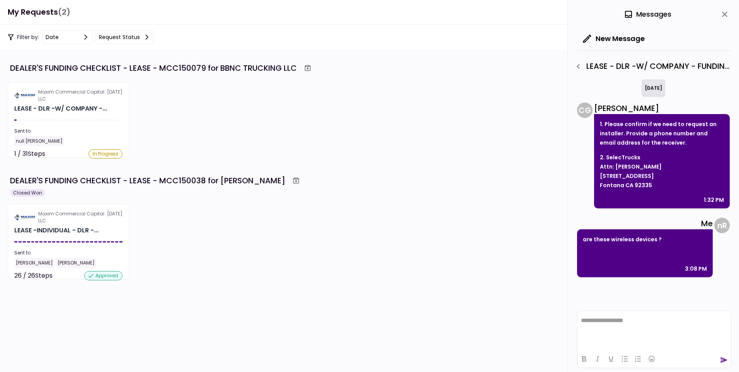
scroll to position [735, 0]
click at [212, 116] on div "Maxim Commercial Capital LLC 24 Sep LEASE - DLR -W/ COMPANY -... Sent to: null …" at bounding box center [370, 119] width 724 height 75
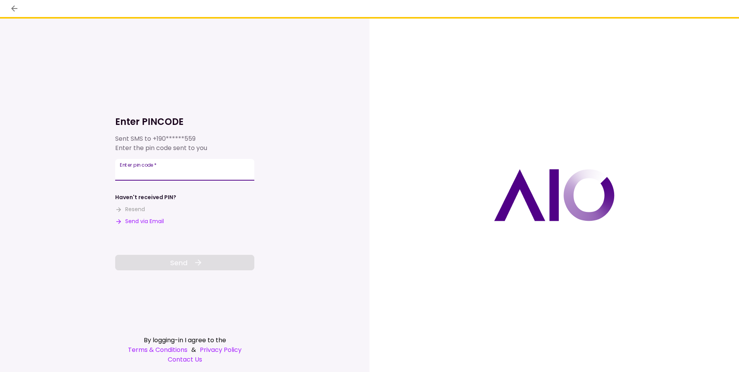
click at [157, 175] on input "Enter pin code   *" at bounding box center [184, 170] width 139 height 22
type input "******"
click at [197, 264] on icon at bounding box center [198, 262] width 9 height 9
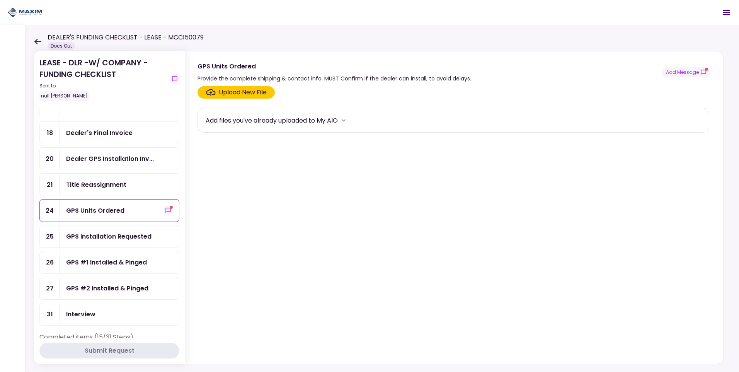
scroll to position [232, 0]
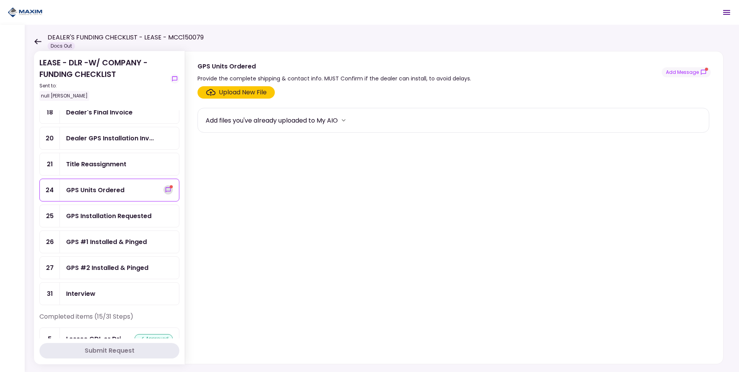
click at [166, 191] on icon "show-messages" at bounding box center [168, 189] width 5 height 5
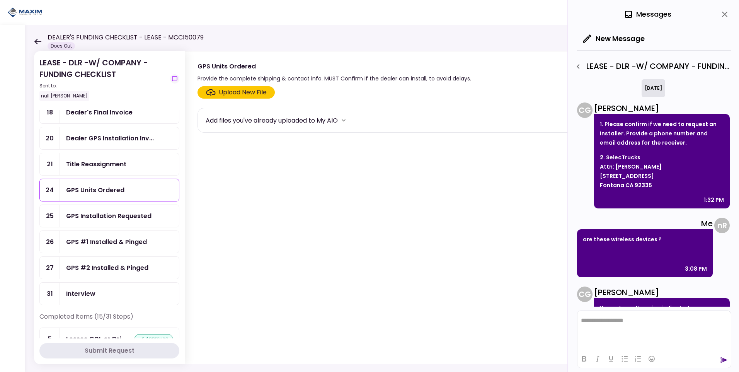
scroll to position [28, 0]
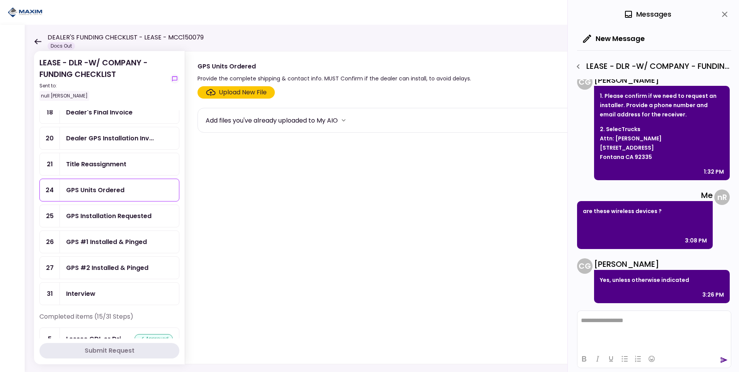
click at [615, 326] on html "**********" at bounding box center [655, 320] width 154 height 19
click at [723, 362] on icon "send" at bounding box center [724, 360] width 7 height 6
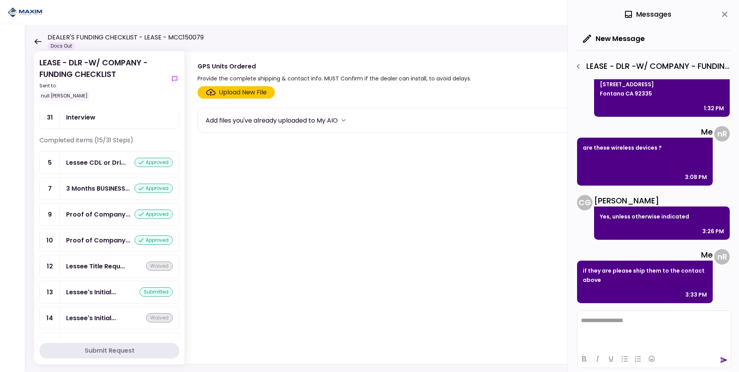
scroll to position [425, 0]
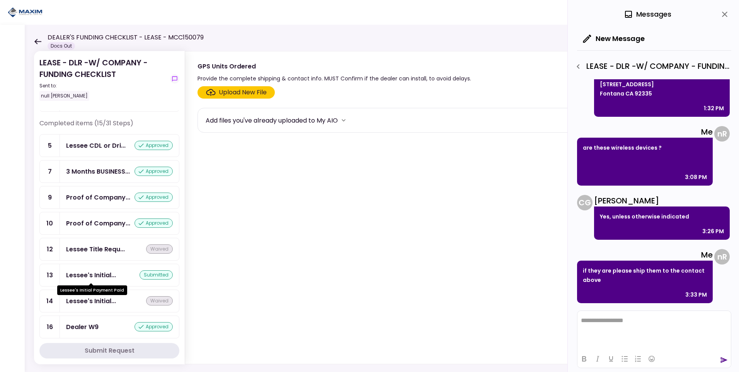
click at [107, 273] on div "Lessee's Initial..." at bounding box center [91, 275] width 50 height 10
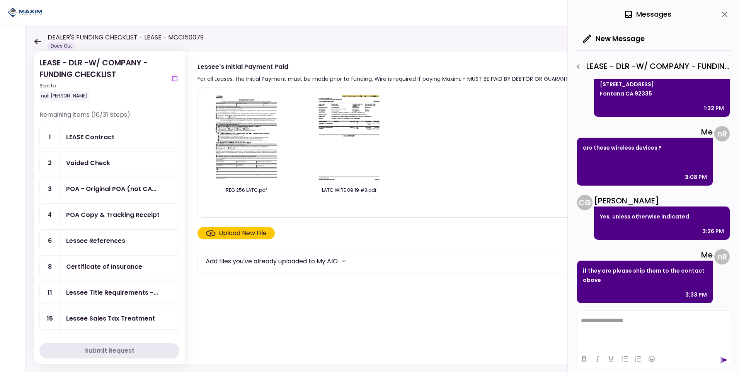
click at [38, 39] on icon at bounding box center [37, 41] width 7 height 5
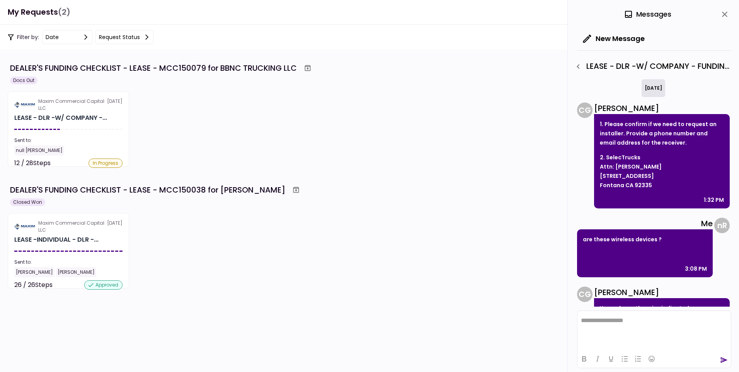
scroll to position [92, 0]
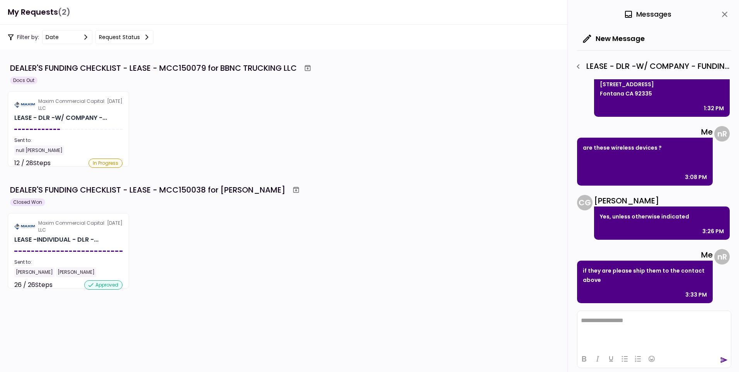
drag, startPoint x: 205, startPoint y: 127, endPoint x: 130, endPoint y: 72, distance: 92.7
click at [205, 127] on div "Maxim Commercial Capital LLC [DATE] LEASE - DLR -W/ COMPANY -... Sent to: null …" at bounding box center [370, 128] width 724 height 75
click at [51, 38] on div "date" at bounding box center [52, 37] width 13 height 9
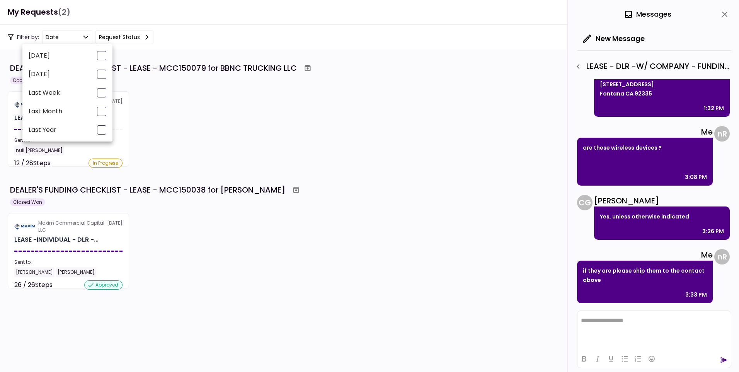
click at [124, 34] on div at bounding box center [369, 186] width 739 height 372
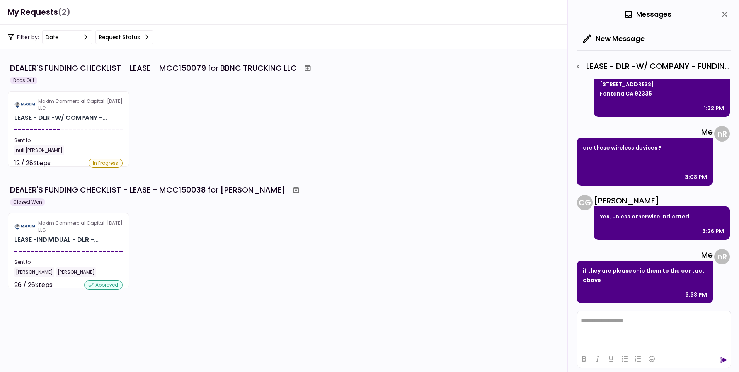
click at [57, 125] on section "Maxim Commercial Capital LLC [DATE] LEASE - DLR -W/ COMPANY -... Sent to: null …" at bounding box center [68, 128] width 121 height 75
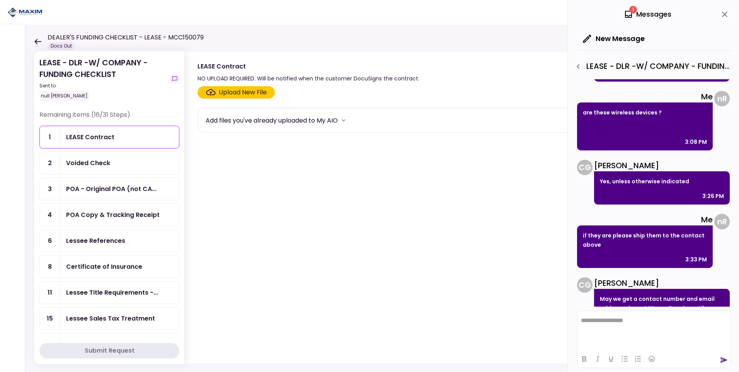
scroll to position [174, 0]
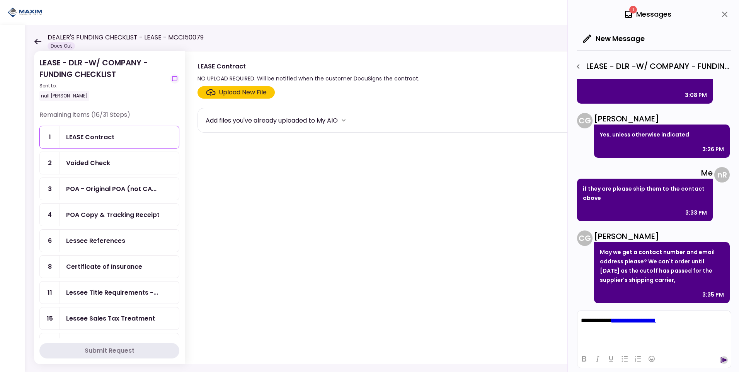
click at [723, 360] on icon "send" at bounding box center [724, 360] width 7 height 6
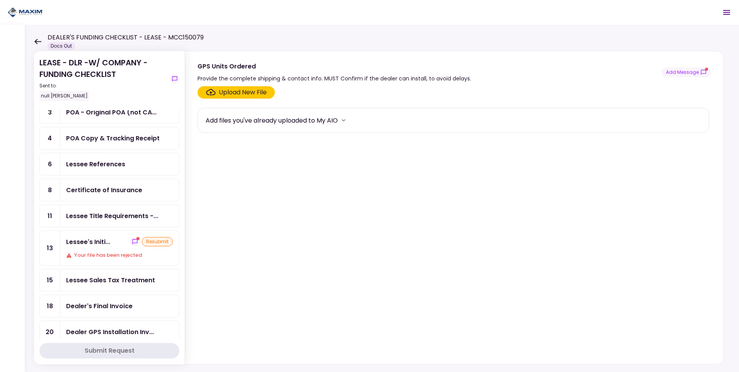
scroll to position [77, 0]
click at [97, 242] on div "Lessee's Initi..." at bounding box center [88, 241] width 44 height 10
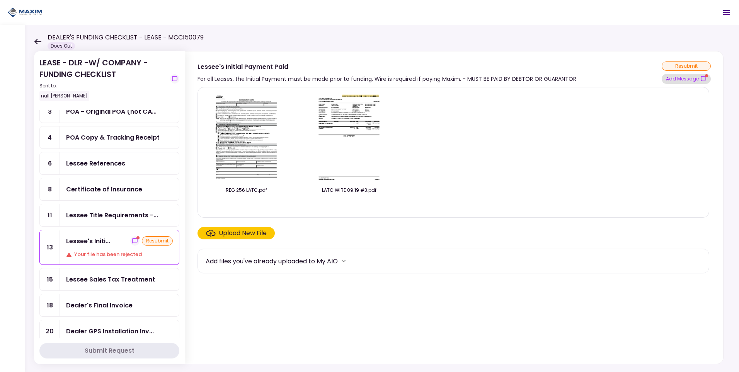
click at [682, 81] on button "Add Message" at bounding box center [686, 79] width 49 height 10
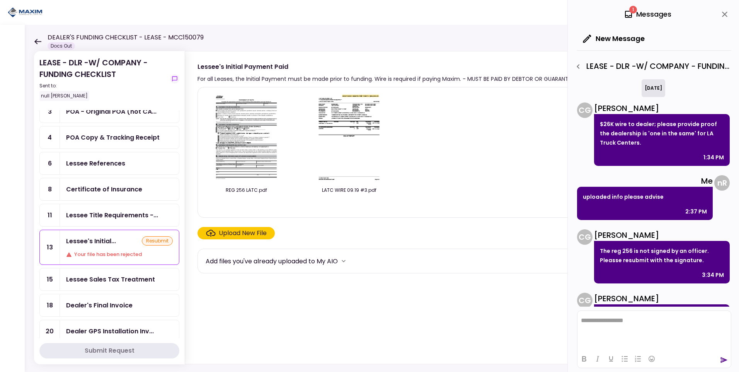
scroll to position [53, 0]
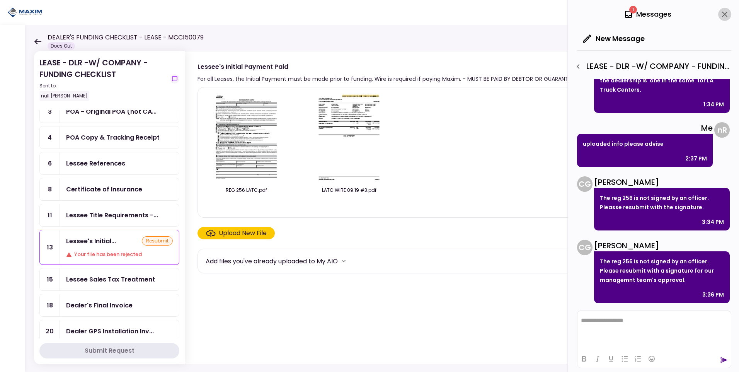
click at [725, 13] on icon "close" at bounding box center [724, 14] width 9 height 9
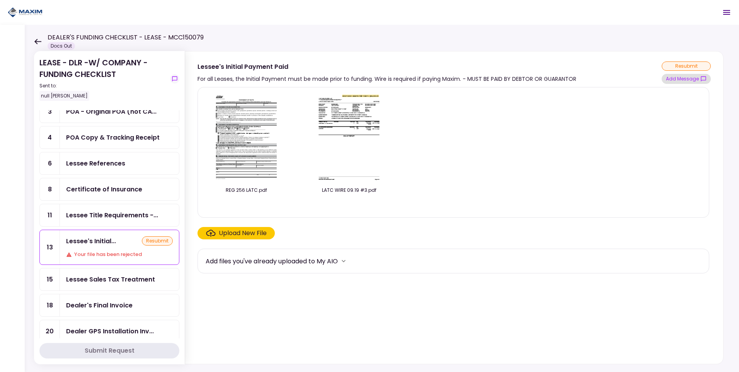
click at [691, 76] on button "Add Message" at bounding box center [686, 79] width 49 height 10
